Goal: Task Accomplishment & Management: Use online tool/utility

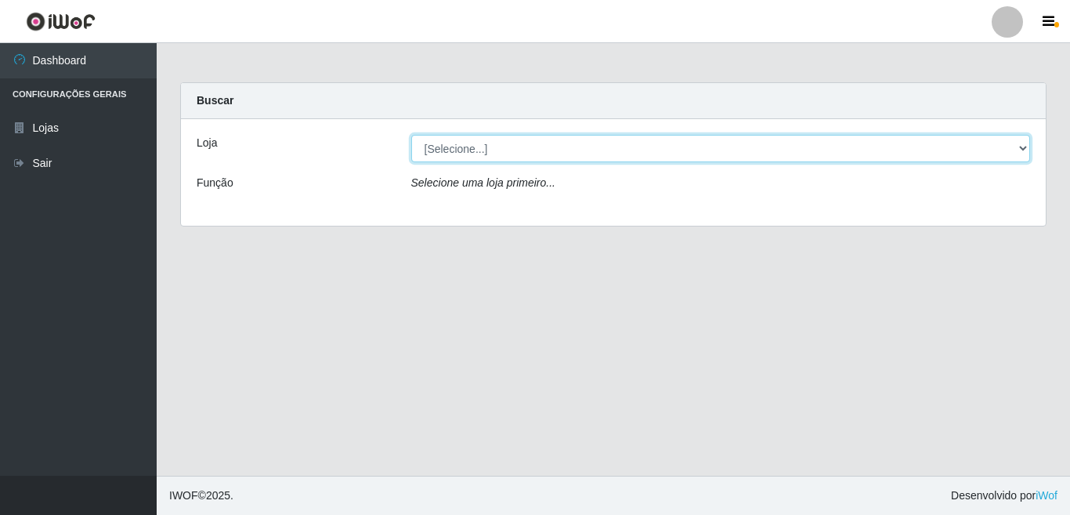
drag, startPoint x: 1023, startPoint y: 149, endPoint x: 987, endPoint y: 150, distance: 36.1
click at [1023, 149] on select "[Selecione...] Rede Potiguar 3 - [GEOGRAPHIC_DATA]" at bounding box center [721, 148] width 620 height 27
select select "103"
click at [411, 135] on select "[Selecione...] Rede Potiguar 3 - [GEOGRAPHIC_DATA]" at bounding box center [721, 148] width 620 height 27
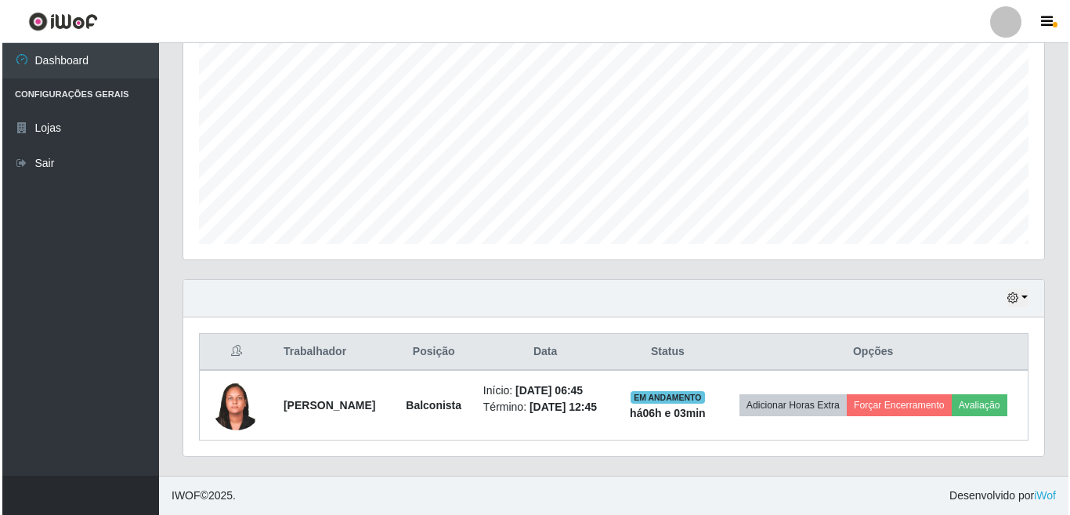
scroll to position [328, 0]
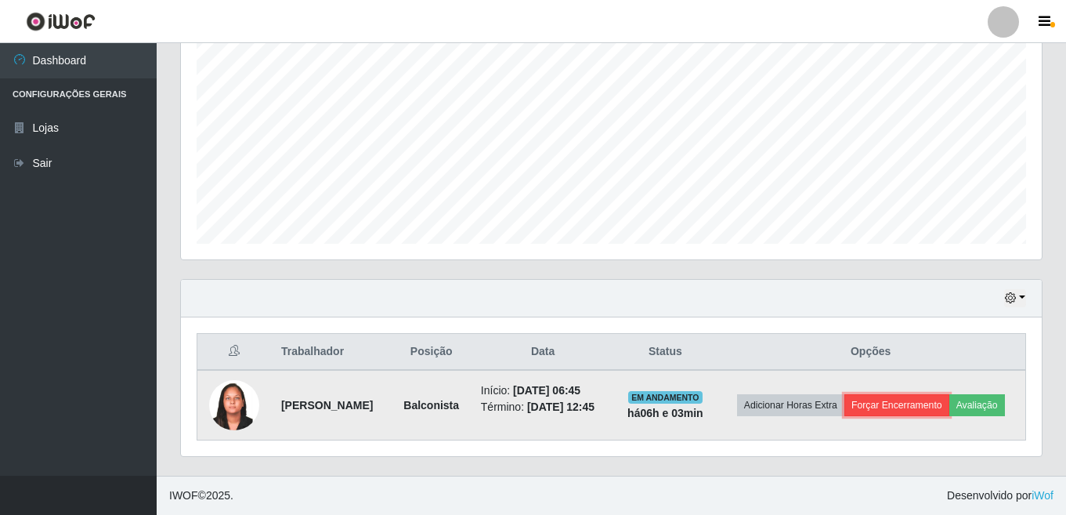
click at [950, 394] on button "Forçar Encerramento" at bounding box center [897, 405] width 105 height 22
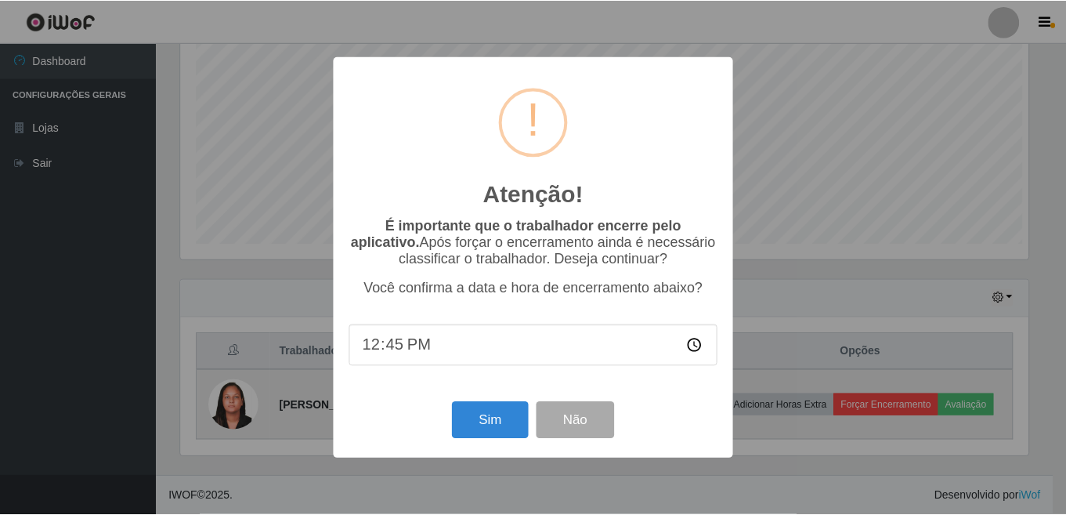
scroll to position [325, 852]
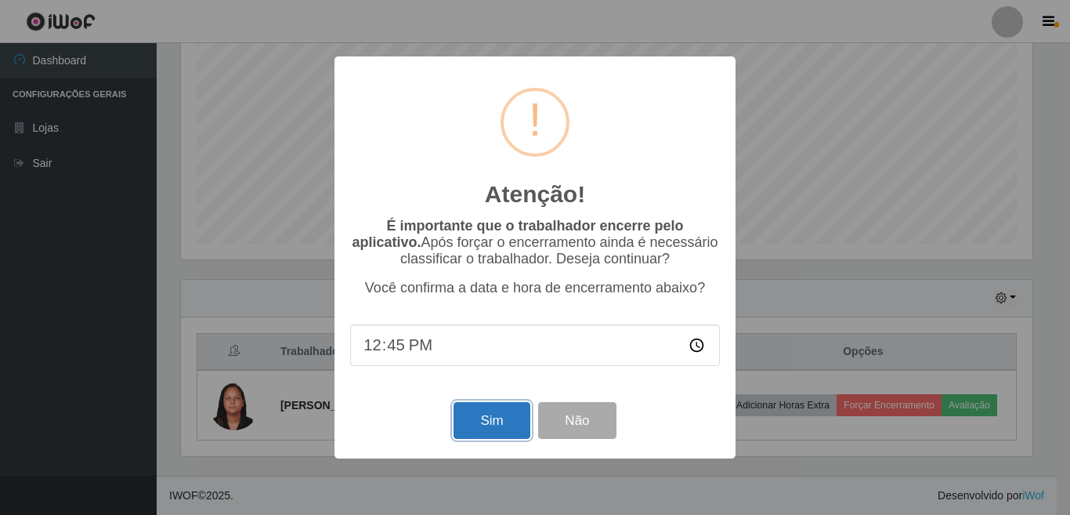
click at [487, 428] on button "Sim" at bounding box center [492, 420] width 76 height 37
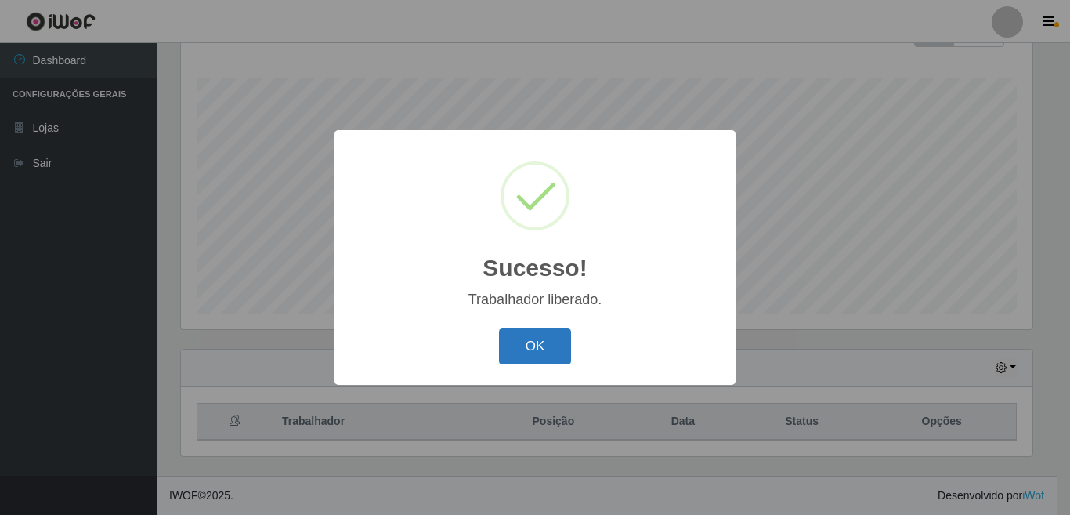
click at [533, 336] on button "OK" at bounding box center [535, 346] width 73 height 37
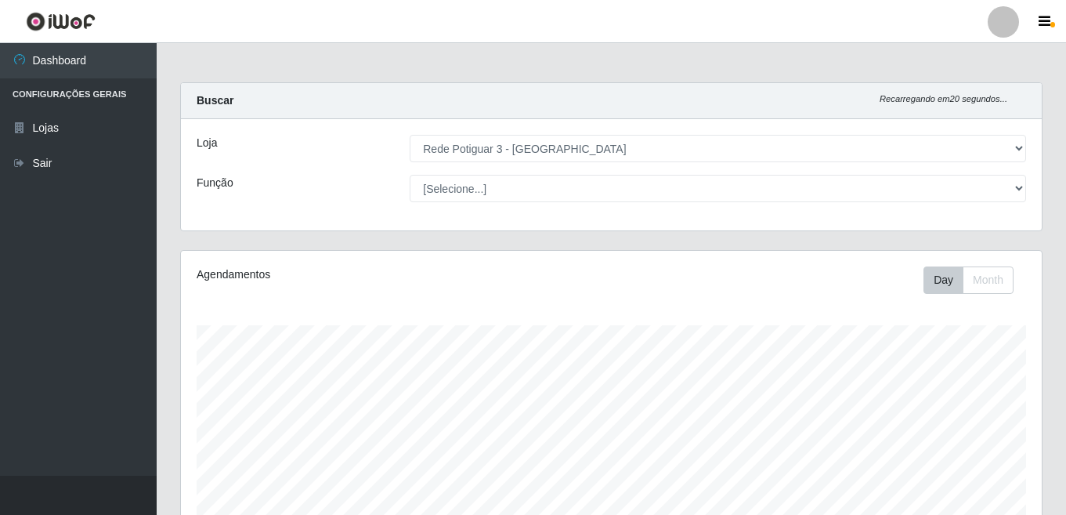
scroll to position [247, 0]
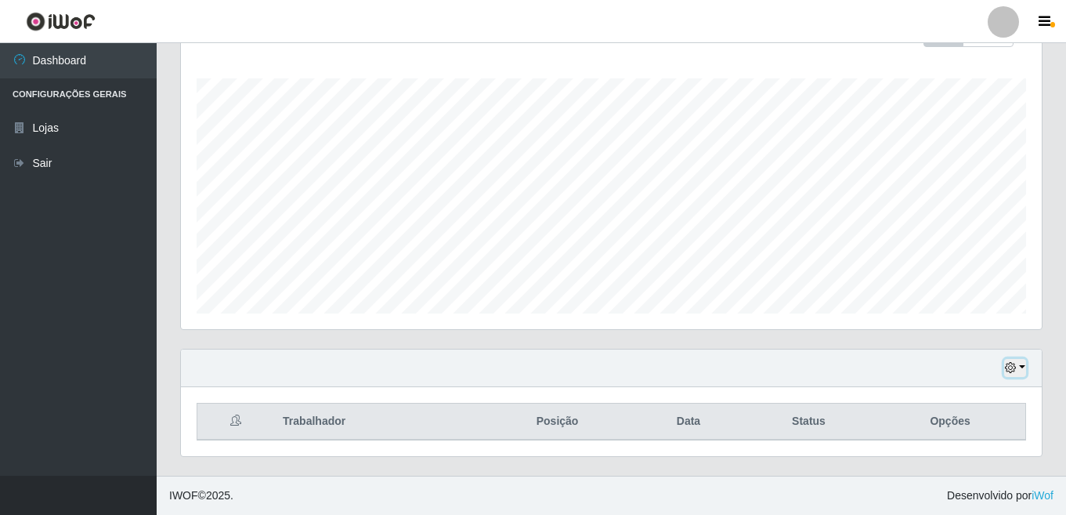
click at [1020, 368] on button "button" at bounding box center [1016, 368] width 22 height 18
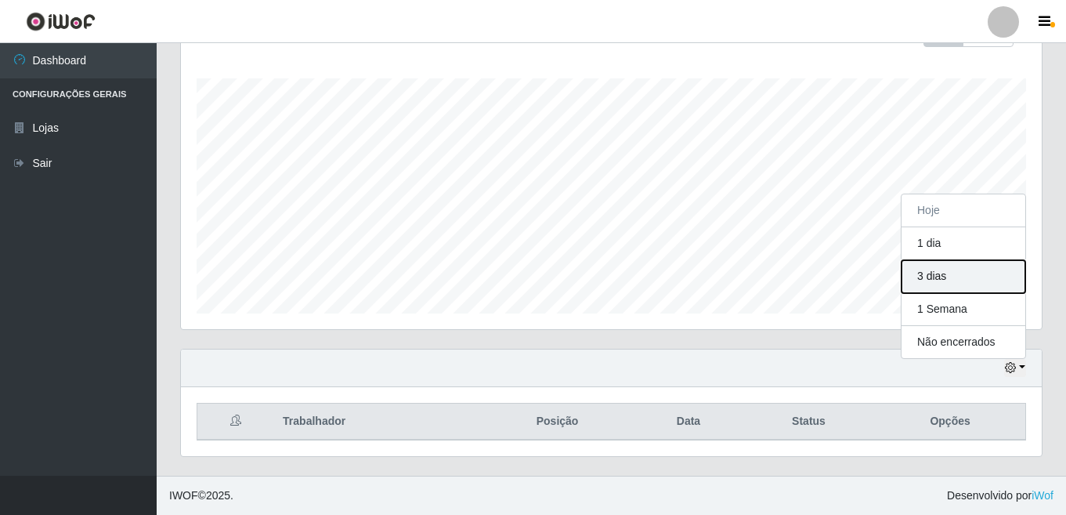
click at [939, 281] on button "3 dias" at bounding box center [964, 276] width 124 height 33
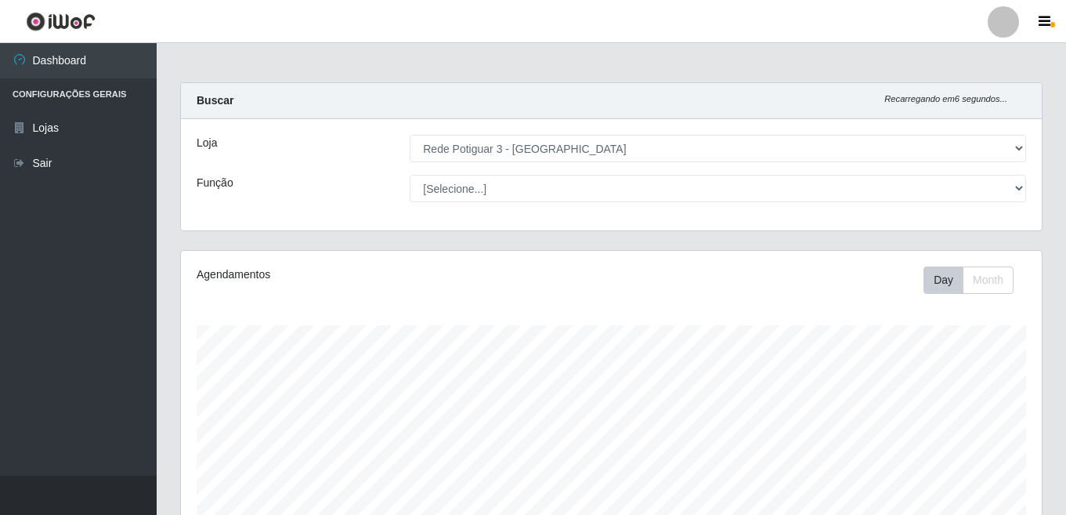
scroll to position [247, 0]
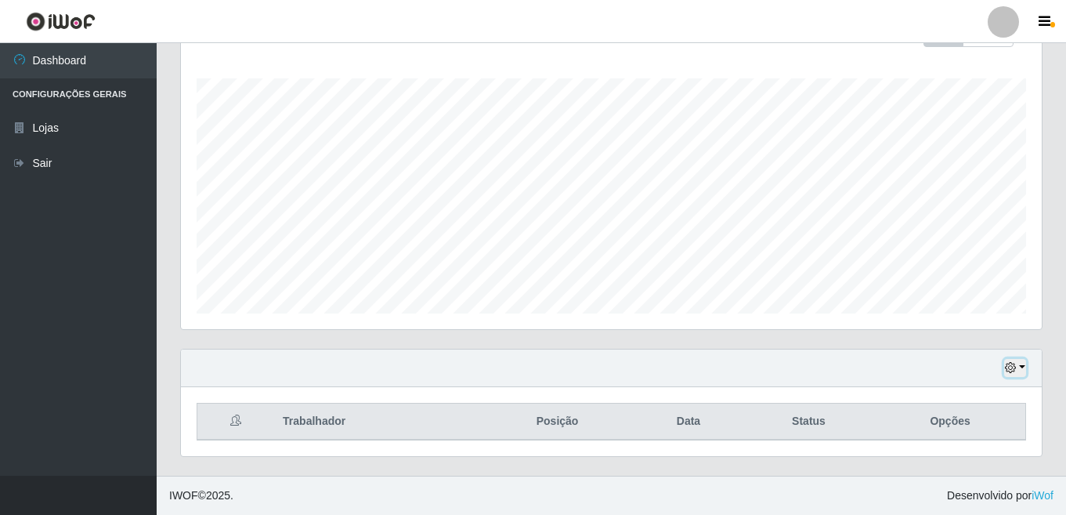
click at [1023, 369] on button "button" at bounding box center [1016, 368] width 22 height 18
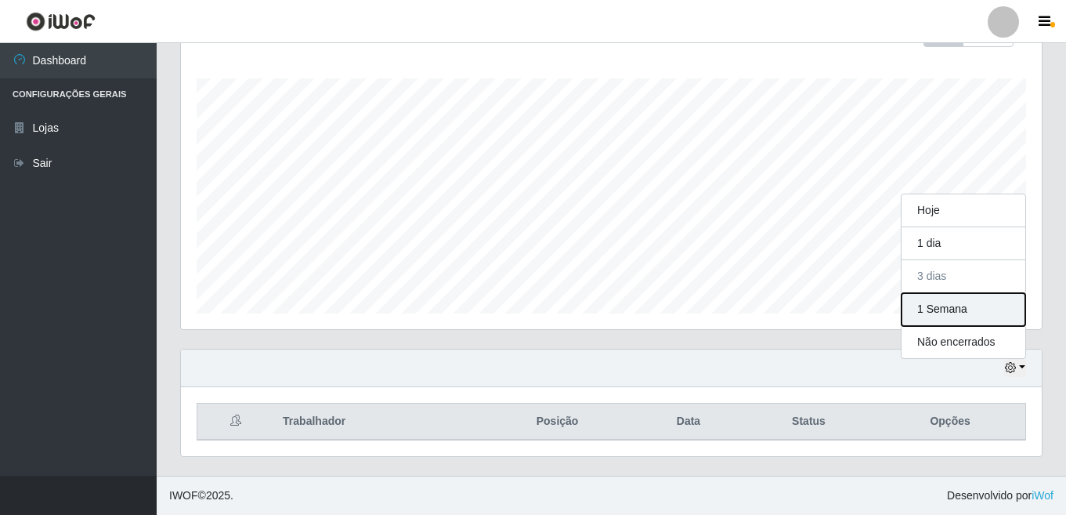
click at [938, 310] on button "1 Semana" at bounding box center [964, 309] width 124 height 33
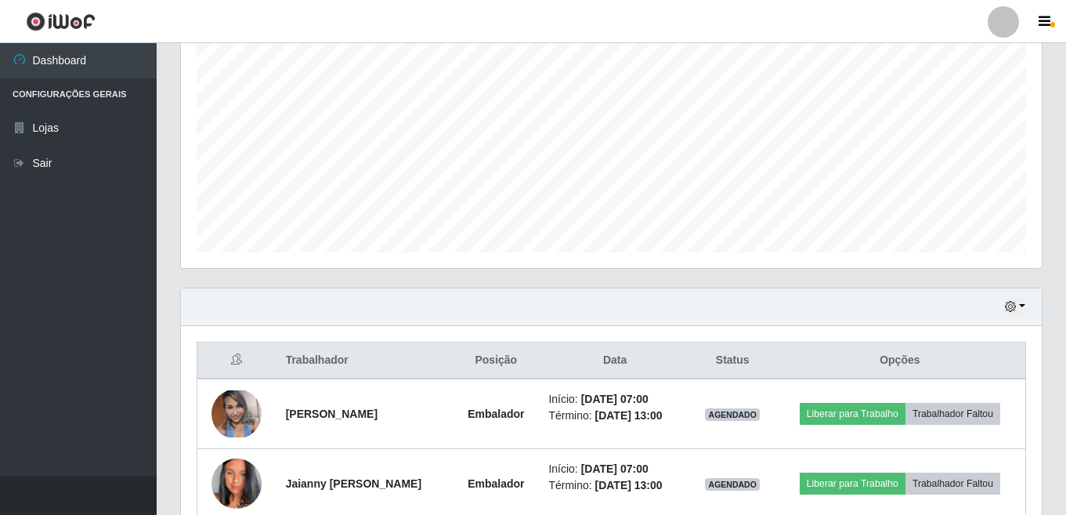
scroll to position [386, 0]
